Goal: Task Accomplishment & Management: Use online tool/utility

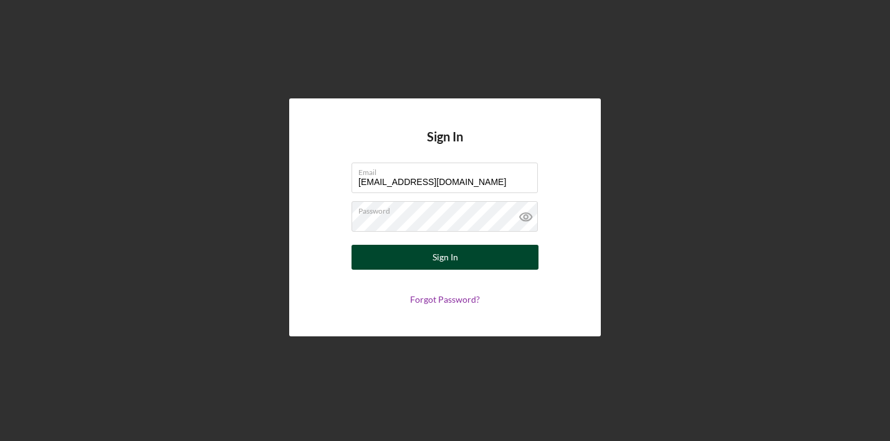
type input "[EMAIL_ADDRESS][DOMAIN_NAME]"
click at [426, 268] on button "Sign In" at bounding box center [444, 257] width 187 height 25
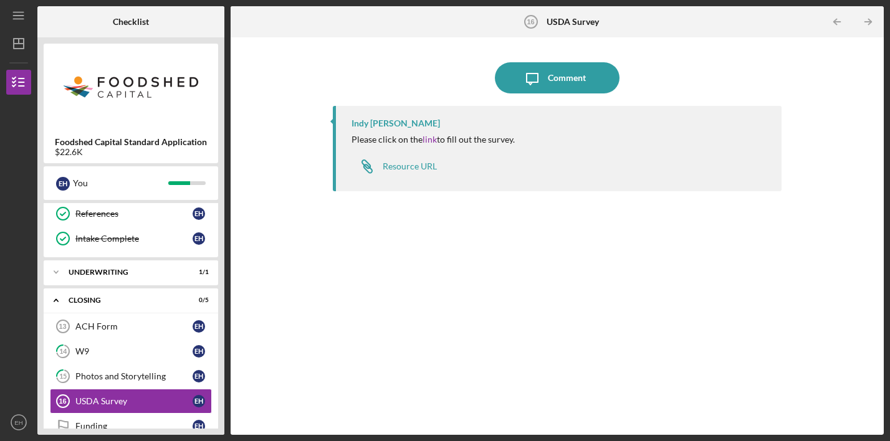
scroll to position [303, 0]
click at [432, 167] on div "Resource URL" at bounding box center [410, 166] width 54 height 10
